Goal: Information Seeking & Learning: Learn about a topic

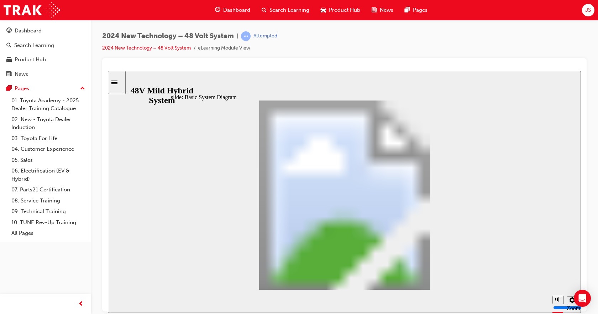
click at [502, 79] on div "slide: Battery Control Battery Control Oval 1 The 13 lithium-ion battery cells …" at bounding box center [344, 192] width 473 height 242
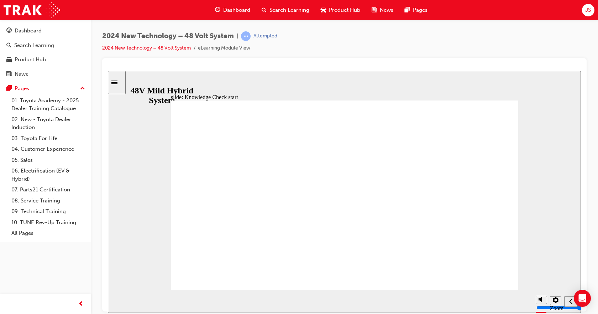
radio input "true"
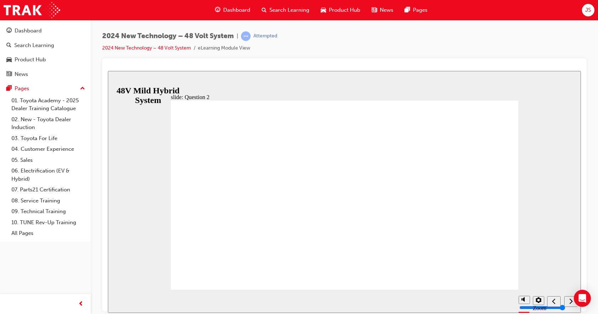
checkbox input "true"
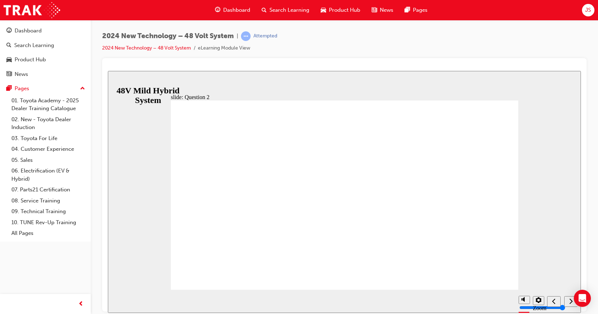
checkbox input "false"
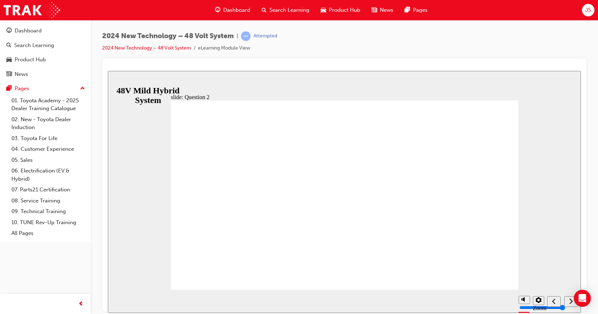
radio input "true"
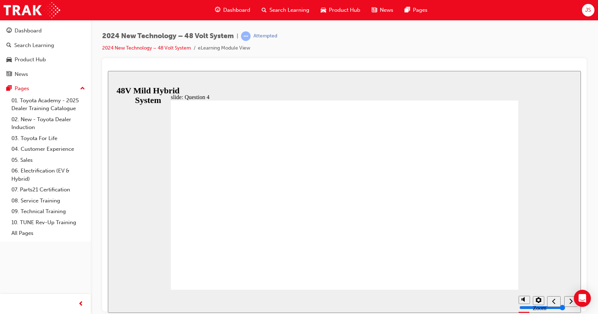
radio input "true"
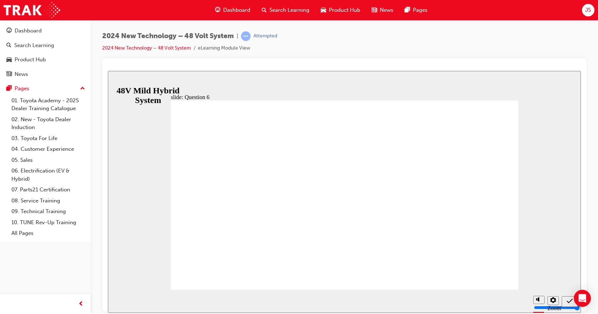
radio input "false"
radio input "true"
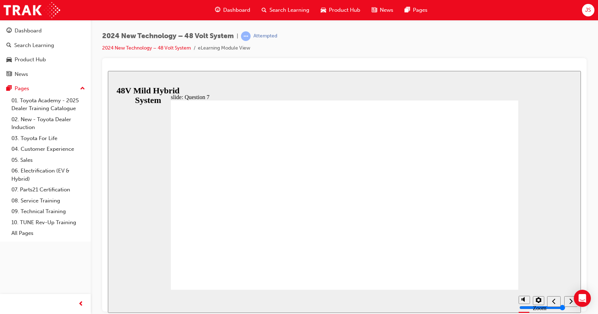
radio input "false"
radio input "true"
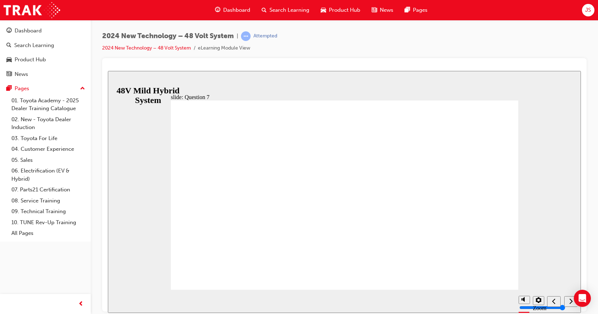
drag, startPoint x: 339, startPoint y: 225, endPoint x: 339, endPoint y: 233, distance: 7.8
radio input "true"
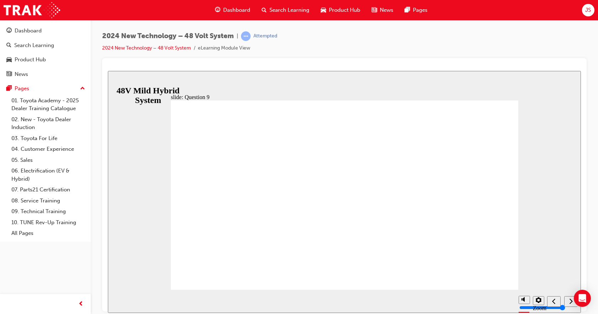
radio input "true"
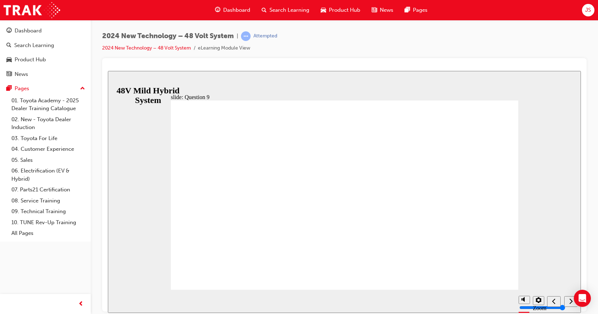
radio input "true"
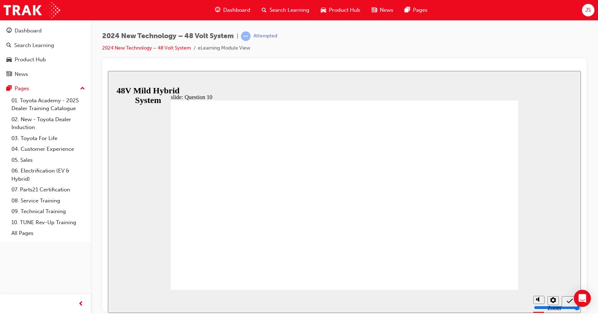
radio input "true"
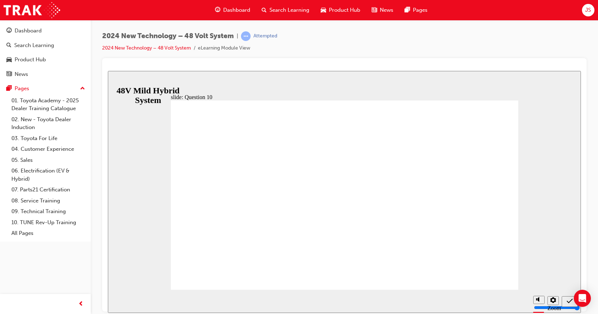
radio input "true"
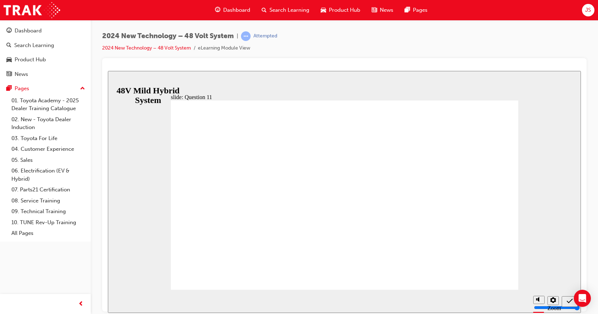
radio input "true"
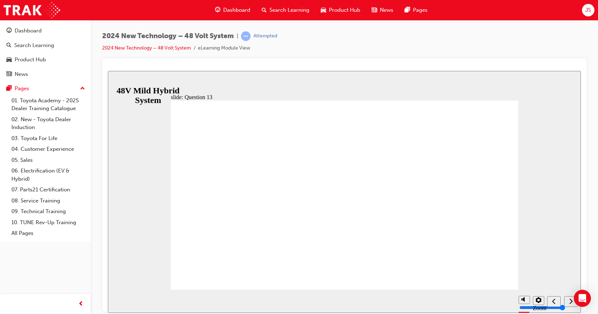
radio input "true"
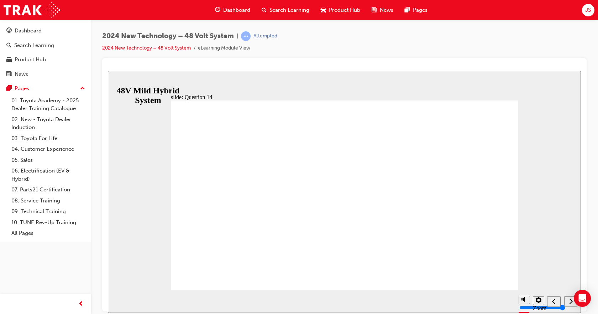
radio input "false"
radio input "true"
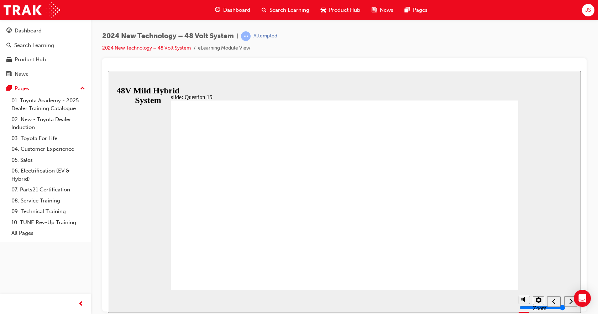
radio input "false"
radio input "true"
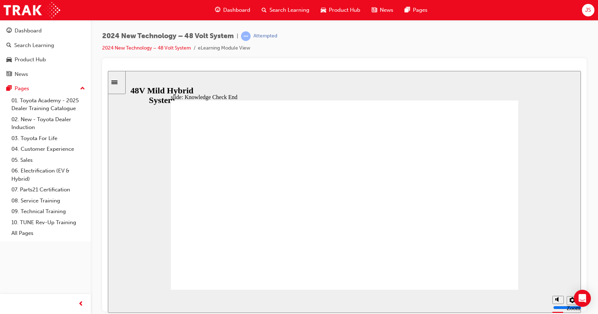
drag, startPoint x: 234, startPoint y: 235, endPoint x: 123, endPoint y: 130, distance: 152.7
click at [118, 81] on icon "Sidebar Toggle" at bounding box center [114, 82] width 6 height 4
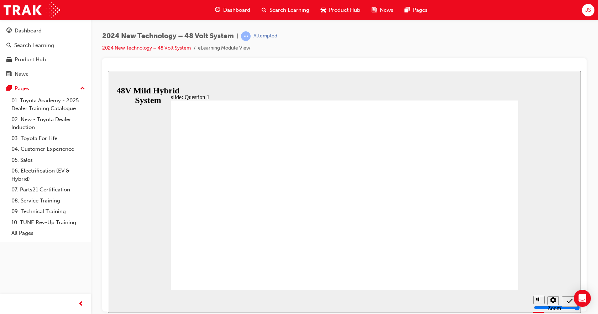
radio input "true"
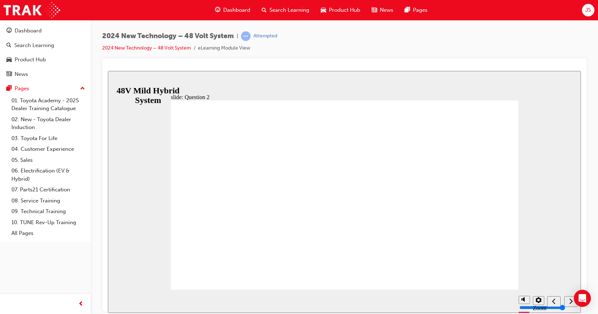
checkbox input "true"
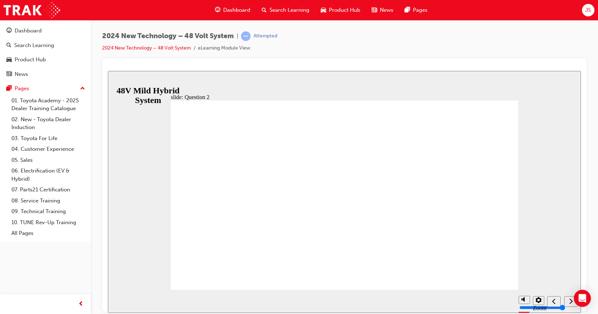
checkbox input "true"
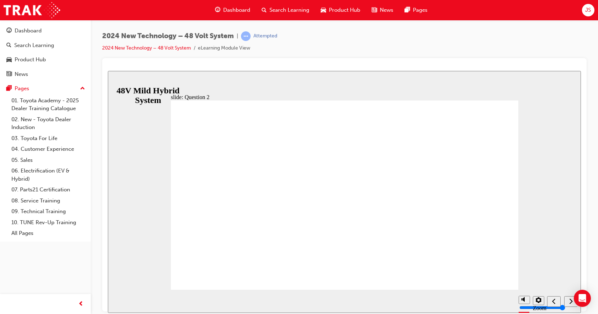
checkbox input "false"
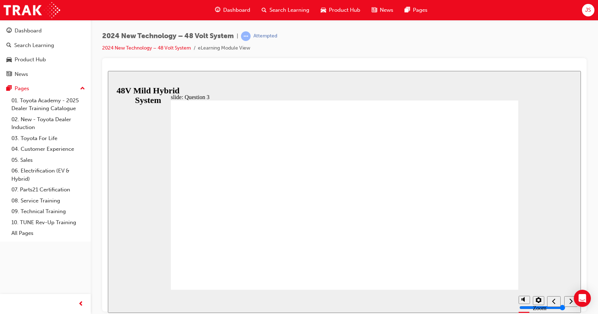
radio input "true"
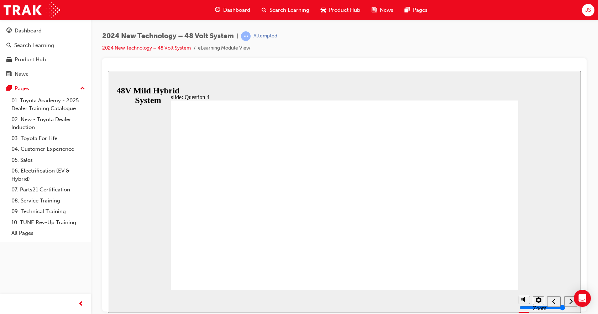
radio input "true"
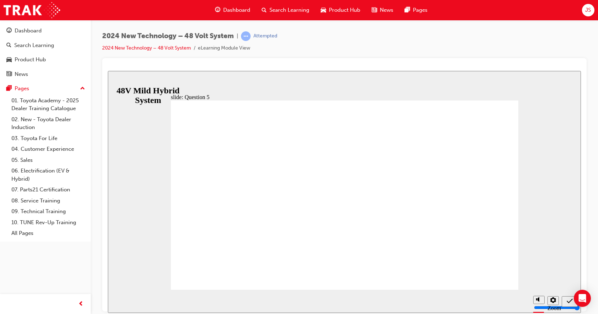
radio input "true"
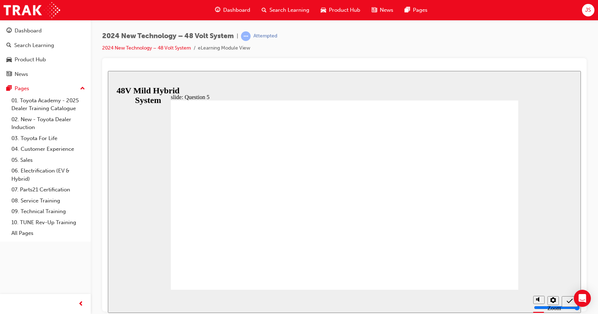
radio input "true"
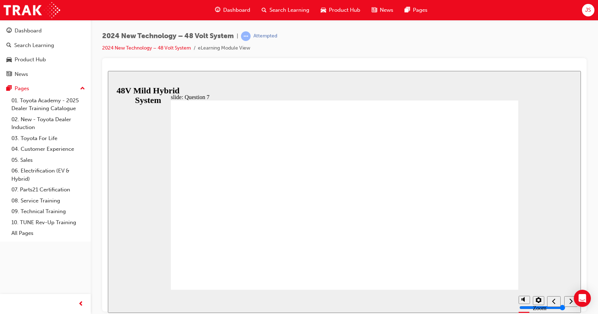
radio input "true"
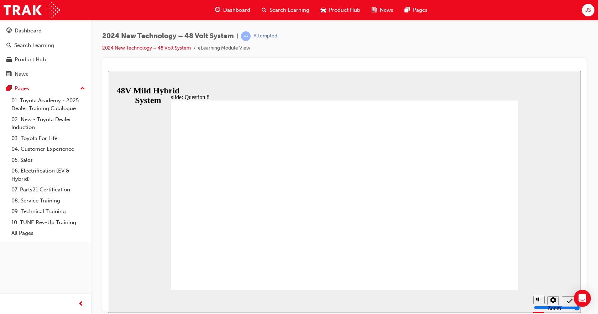
radio input "true"
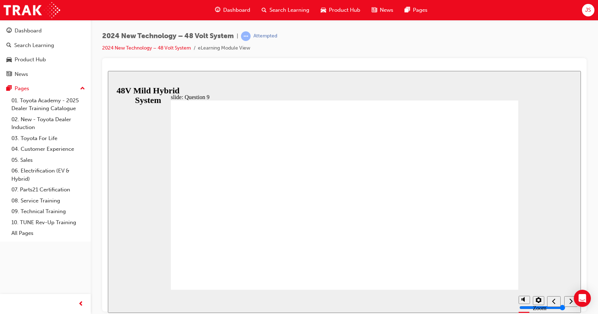
radio input "true"
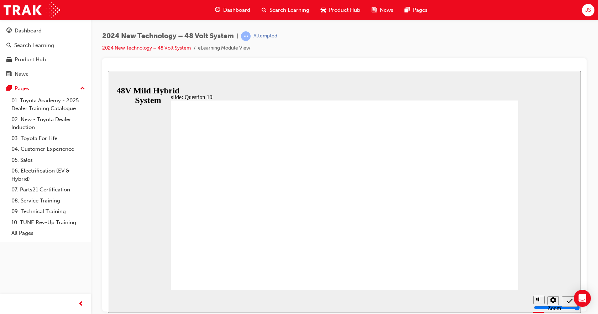
radio input "true"
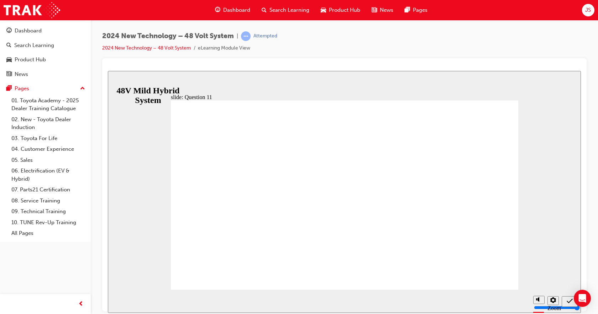
radio input "true"
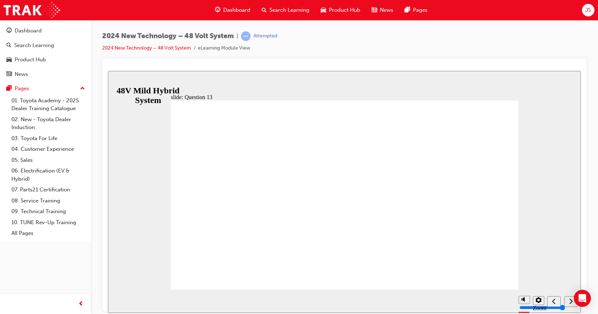
radio input "true"
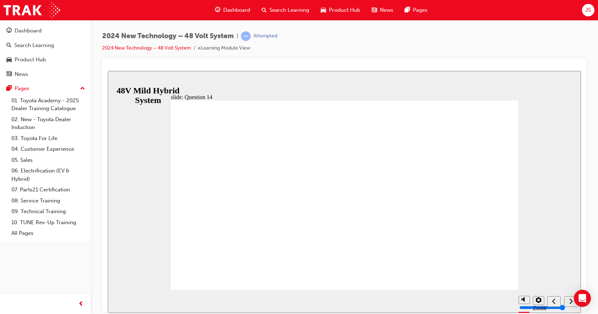
radio input "true"
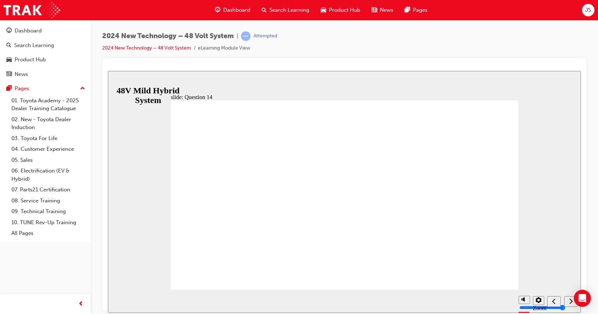
radio input "true"
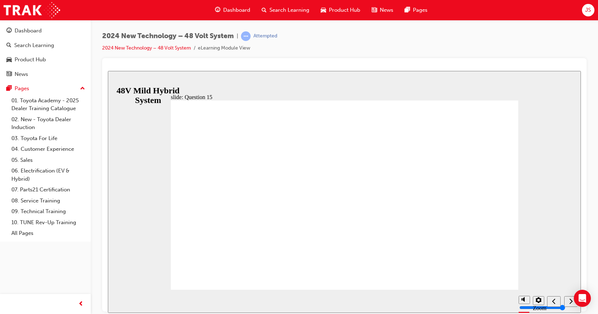
radio input "true"
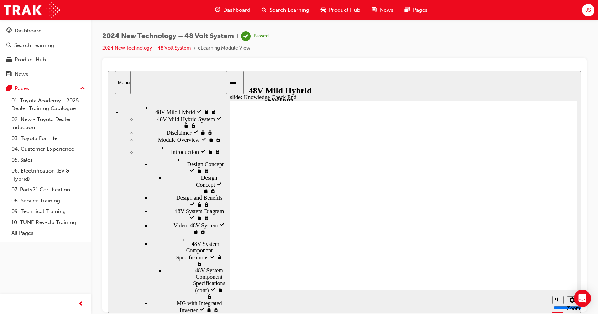
click at [51, 121] on link "02. New - Toyota Dealer Induction" at bounding box center [48, 123] width 79 height 19
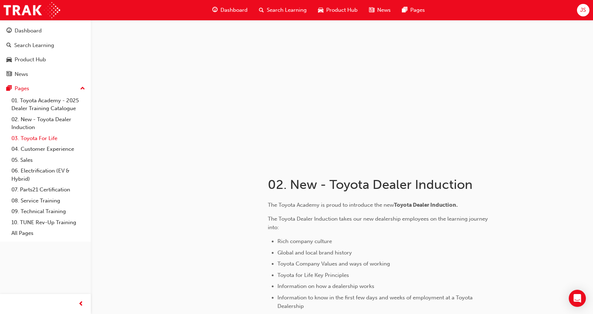
click at [45, 141] on link "03. Toyota For Life" at bounding box center [48, 138] width 79 height 11
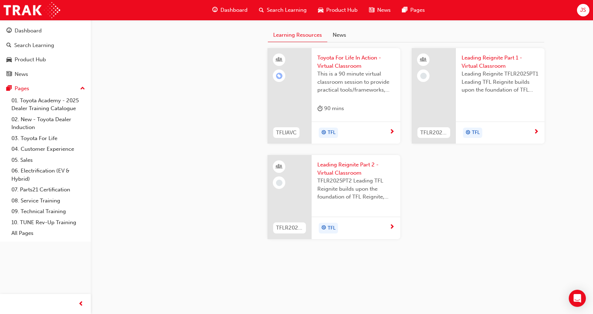
scroll to position [768, 0]
click at [35, 140] on link "03. Toyota For Life" at bounding box center [48, 138] width 79 height 11
click at [33, 155] on link "05. Sales" at bounding box center [48, 160] width 79 height 11
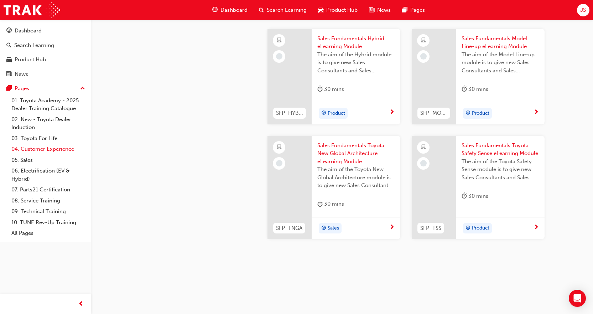
click at [38, 149] on link "04. Customer Experience" at bounding box center [48, 149] width 79 height 11
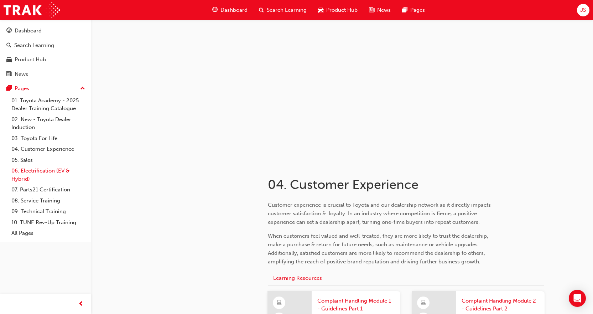
click at [48, 175] on link "06. Electrification (EV & Hybrid)" at bounding box center [48, 174] width 79 height 19
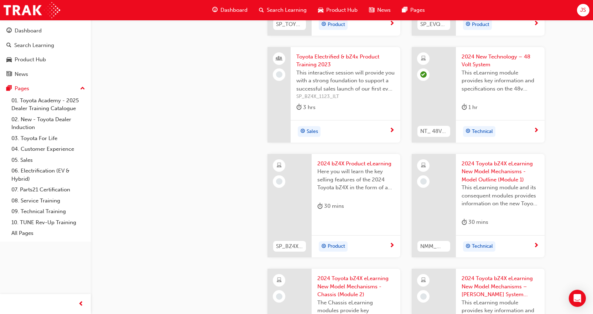
scroll to position [139, 0]
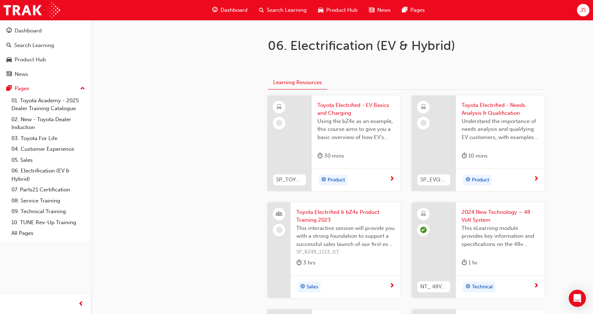
click at [385, 77] on div "Learning Resources" at bounding box center [406, 83] width 276 height 14
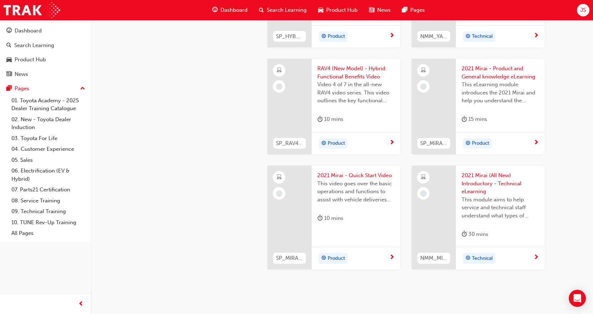
scroll to position [1208, 0]
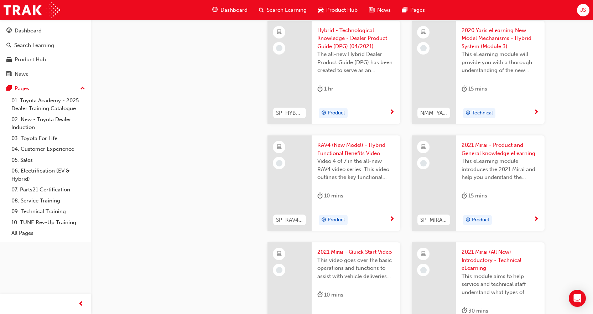
click at [367, 146] on span "RAV4 (New Model) - Hybrid Functional Benefits Video" at bounding box center [355, 149] width 77 height 16
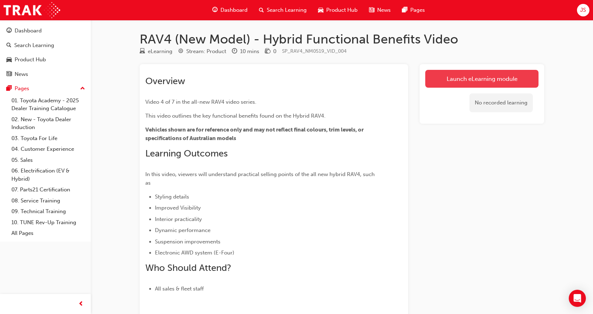
click at [487, 82] on link "Launch eLearning module" at bounding box center [481, 79] width 113 height 18
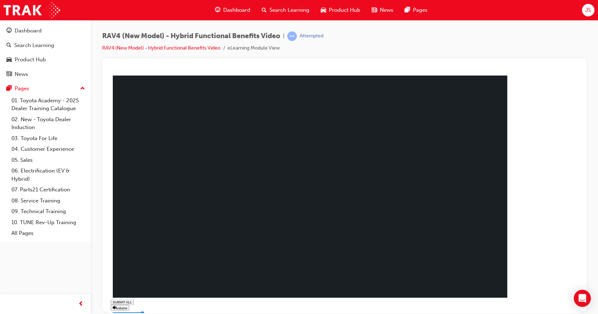
click at [116, 313] on rect at bounding box center [115, 318] width 1 height 4
click at [115, 313] on icon at bounding box center [114, 317] width 2 height 3
type input "1"
